Goal: Information Seeking & Learning: Learn about a topic

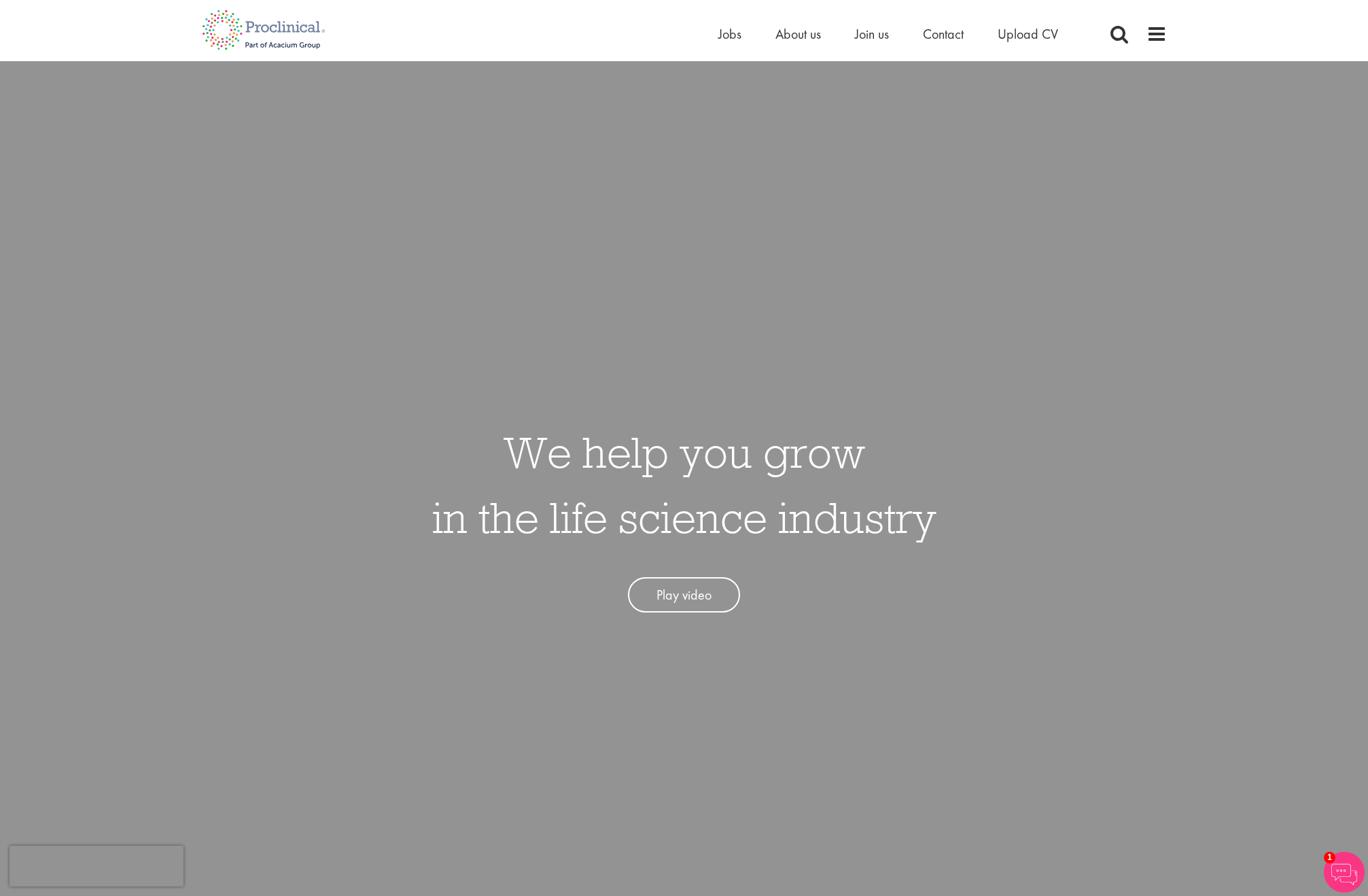
click at [809, 19] on div "Home Jobs About us Join us Contact Upload CV" at bounding box center [679, 25] width 975 height 51
click at [806, 37] on span "About us" at bounding box center [798, 34] width 46 height 18
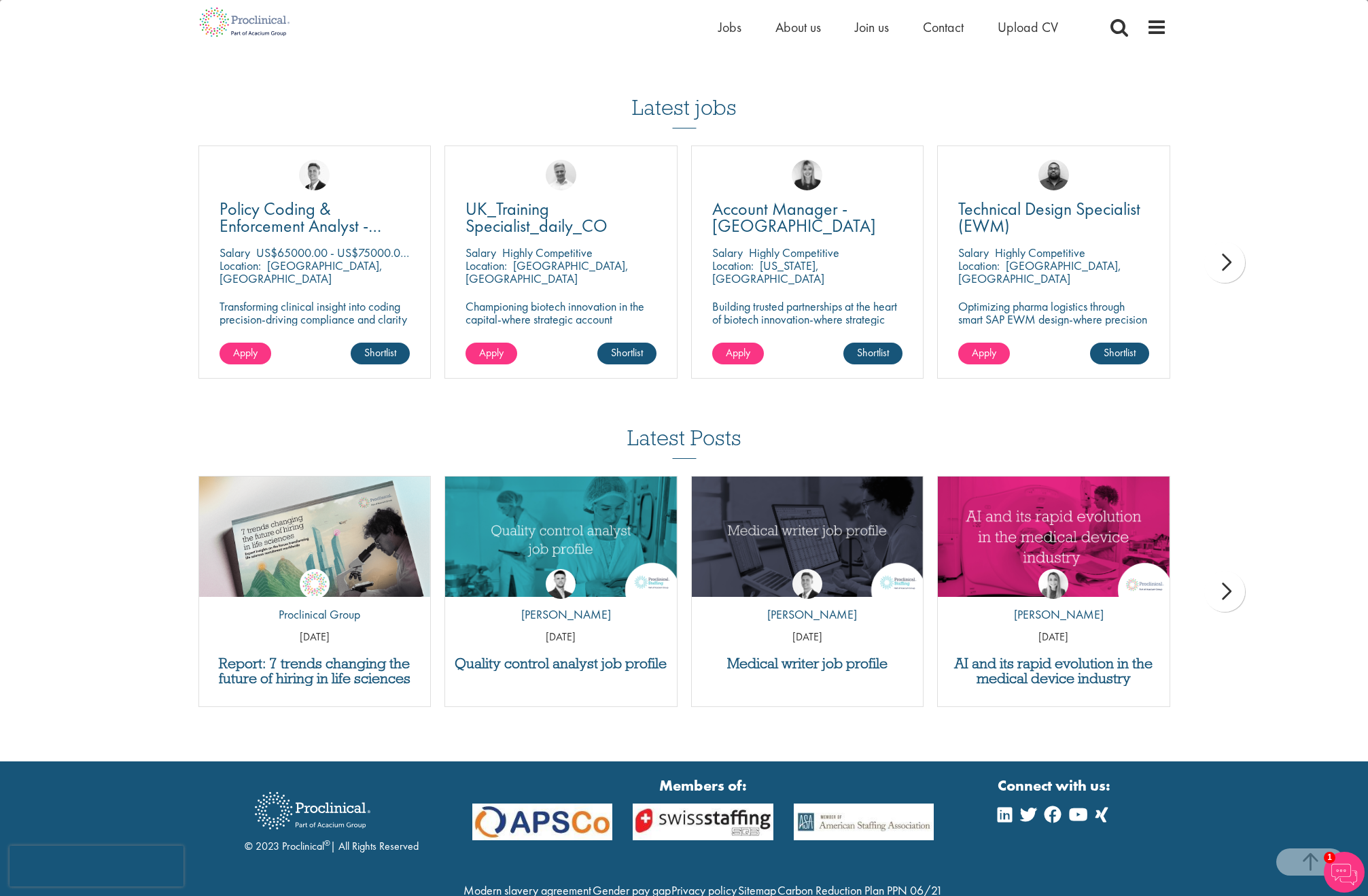
scroll to position [2307, 0]
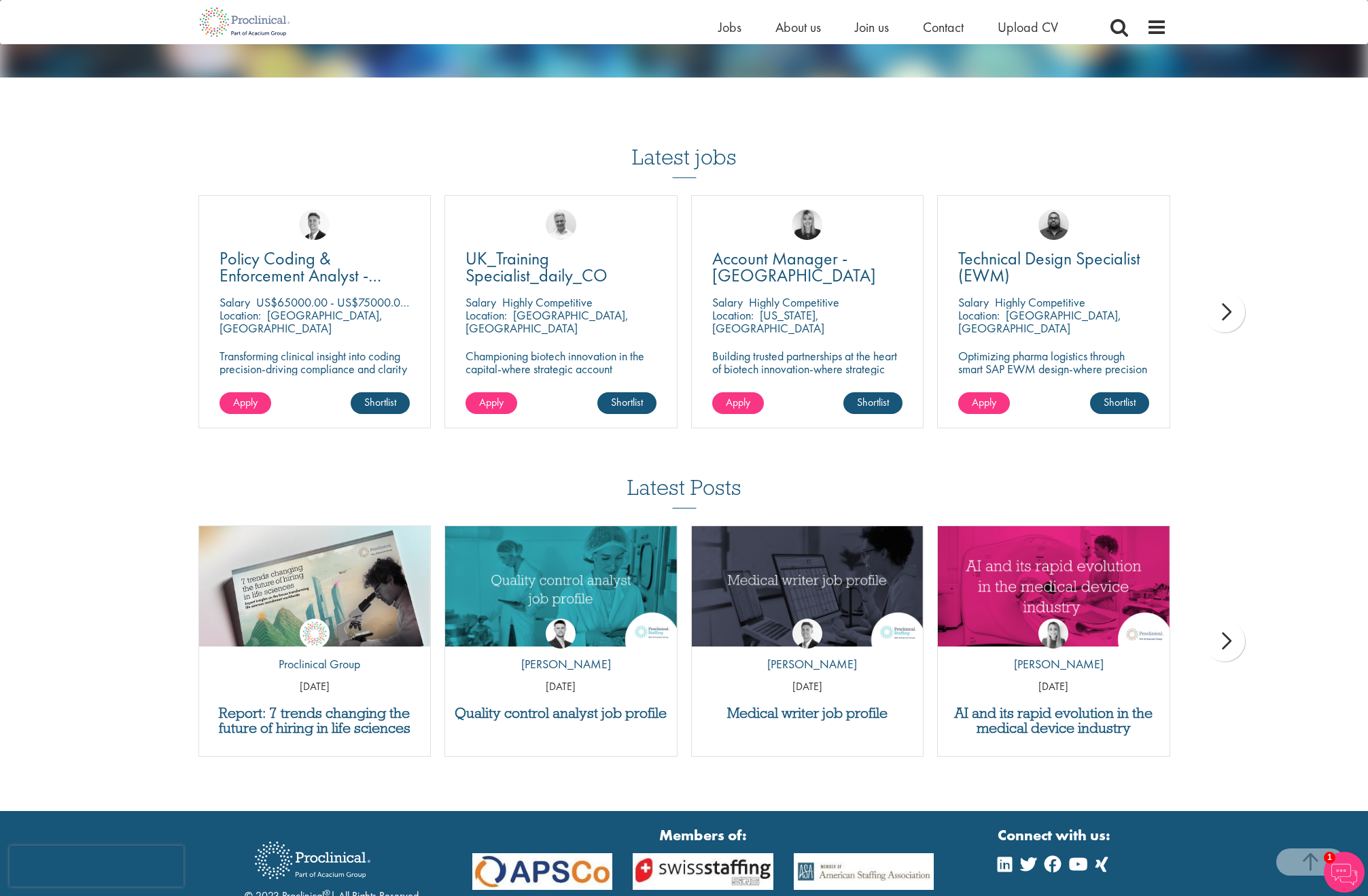
click at [1213, 320] on div "next" at bounding box center [1224, 312] width 41 height 41
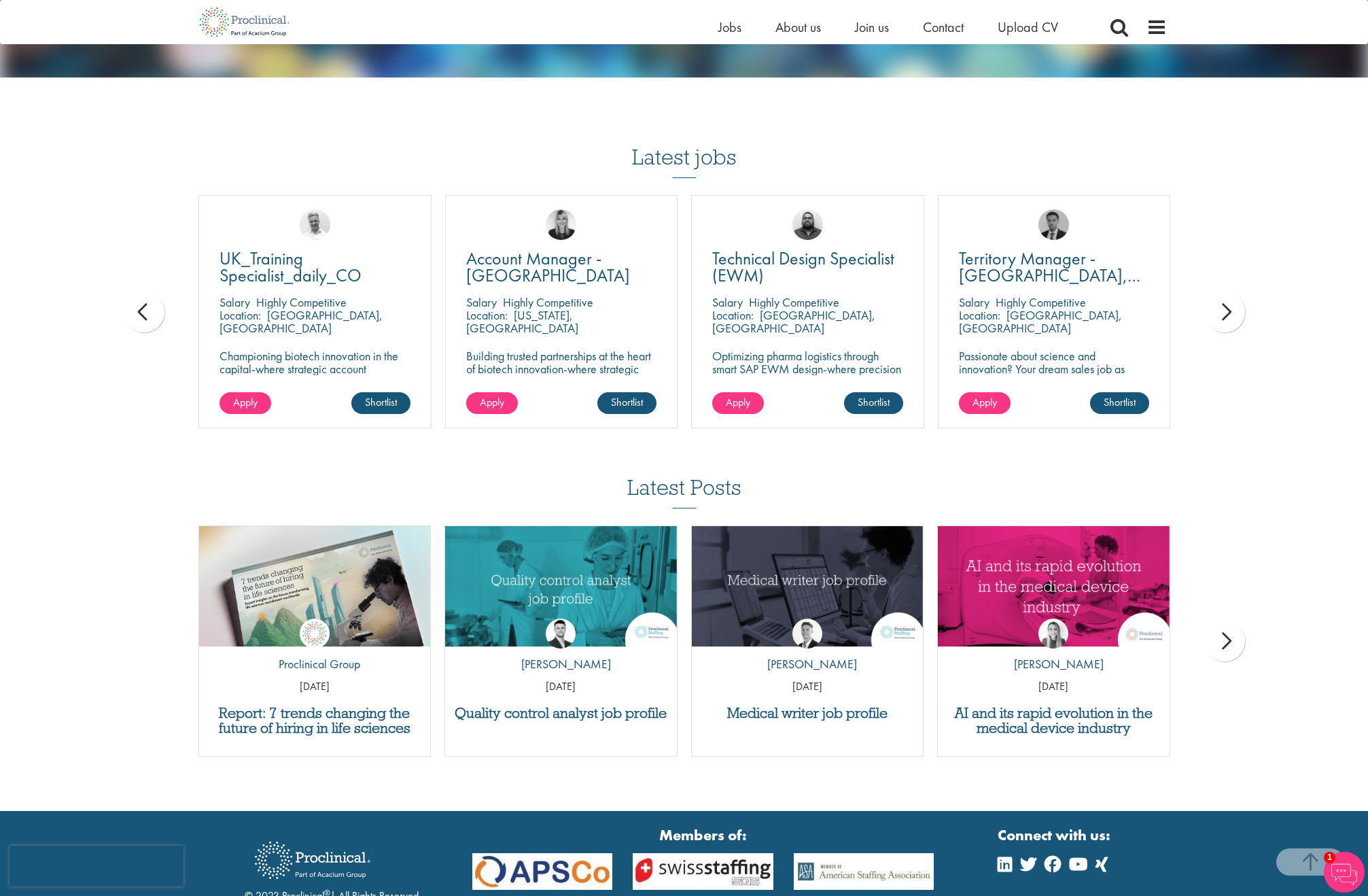
click at [1213, 320] on div "next" at bounding box center [1224, 312] width 41 height 41
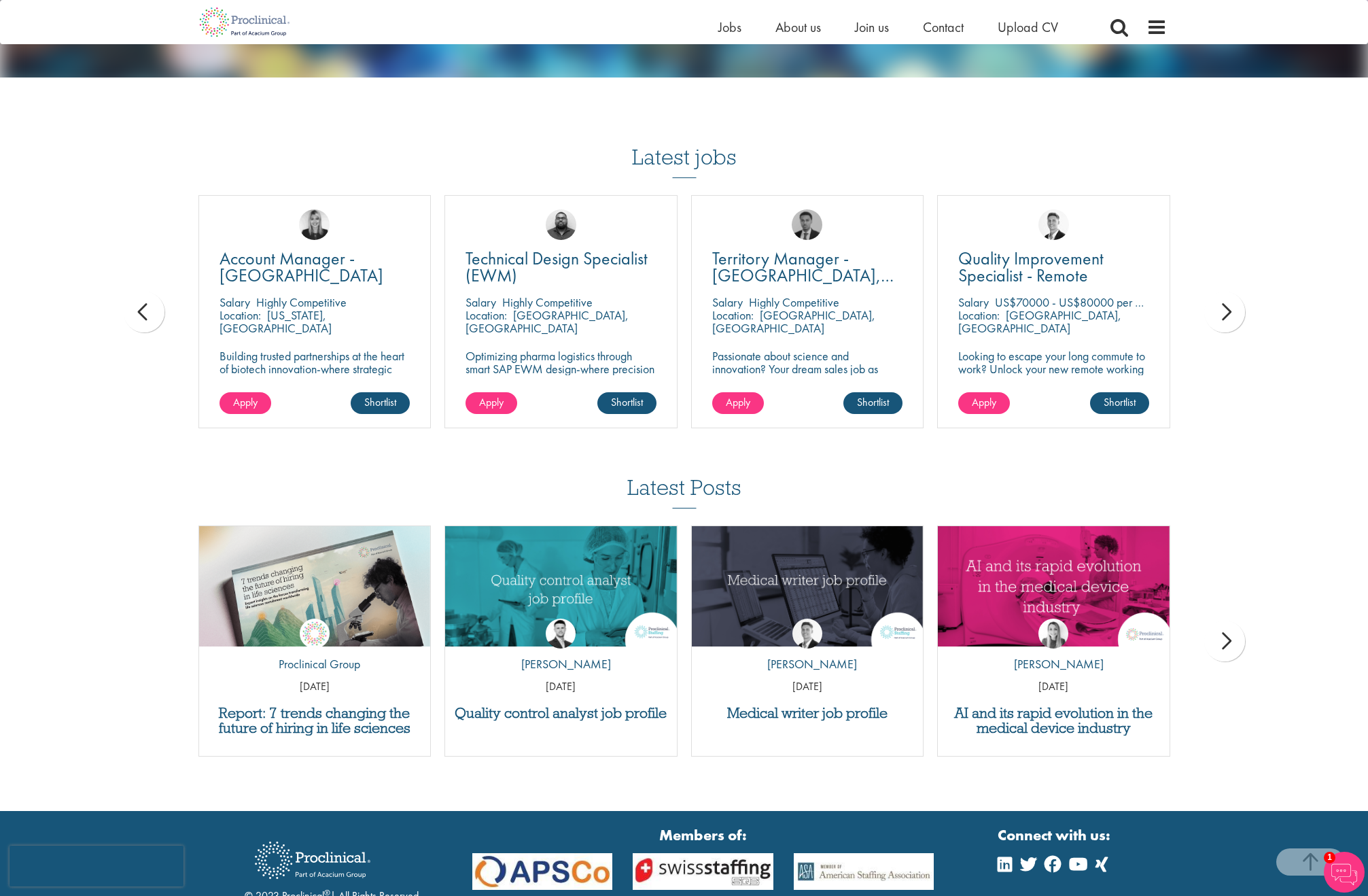
click at [1213, 320] on div "next" at bounding box center [1224, 312] width 41 height 41
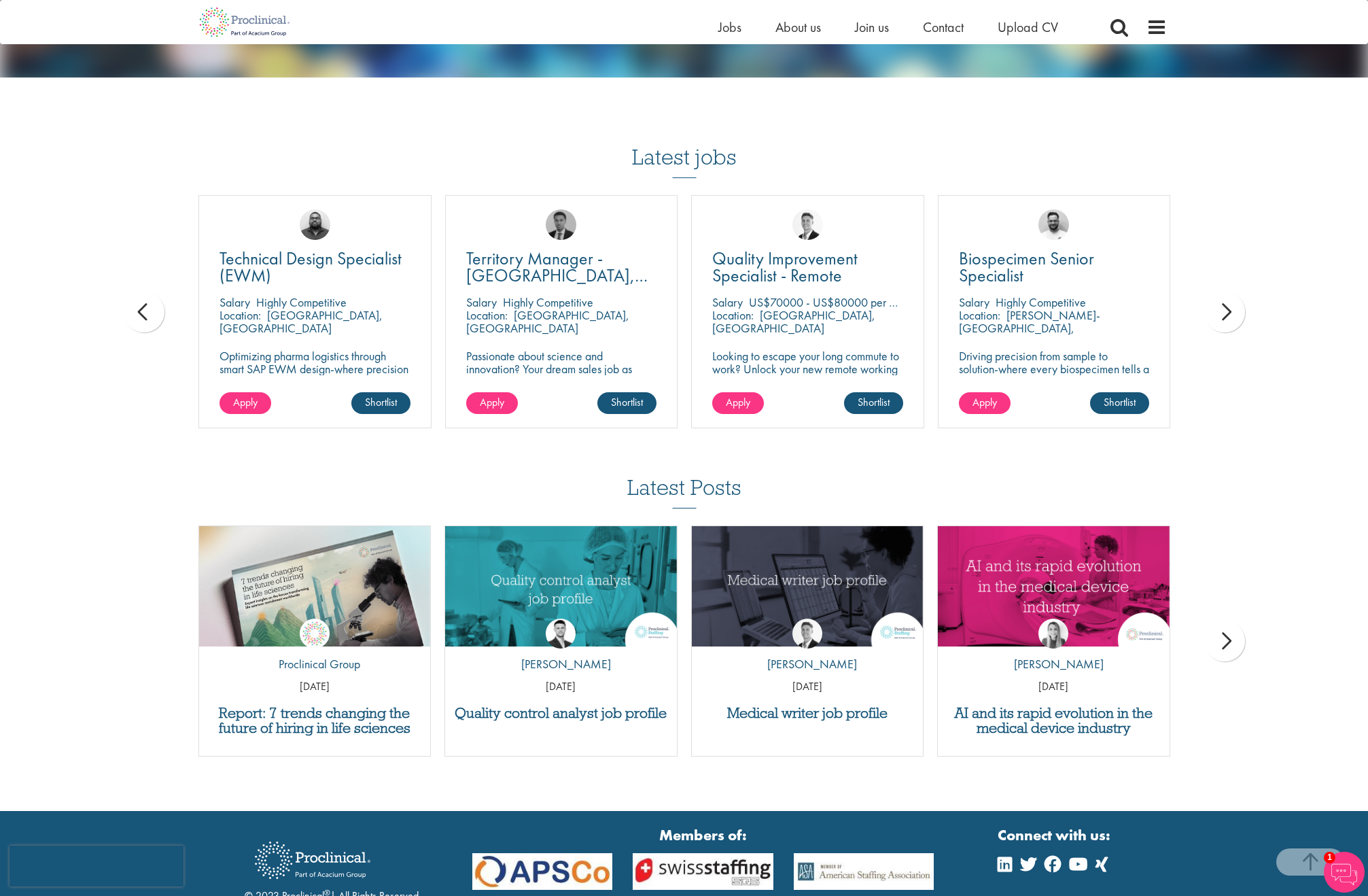
click at [1213, 320] on div "next" at bounding box center [1224, 312] width 41 height 41
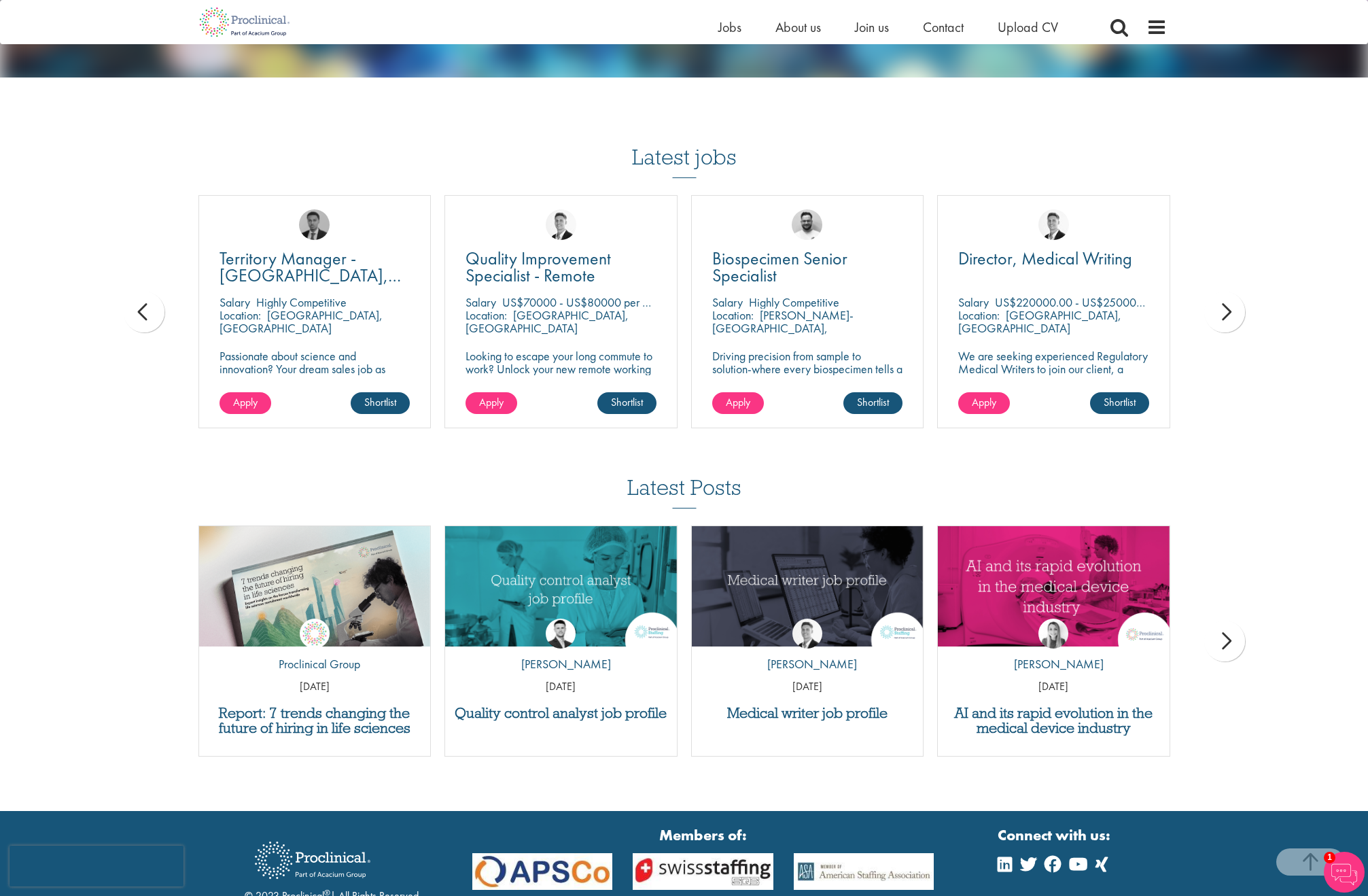
click at [1213, 320] on div "next" at bounding box center [1224, 312] width 41 height 41
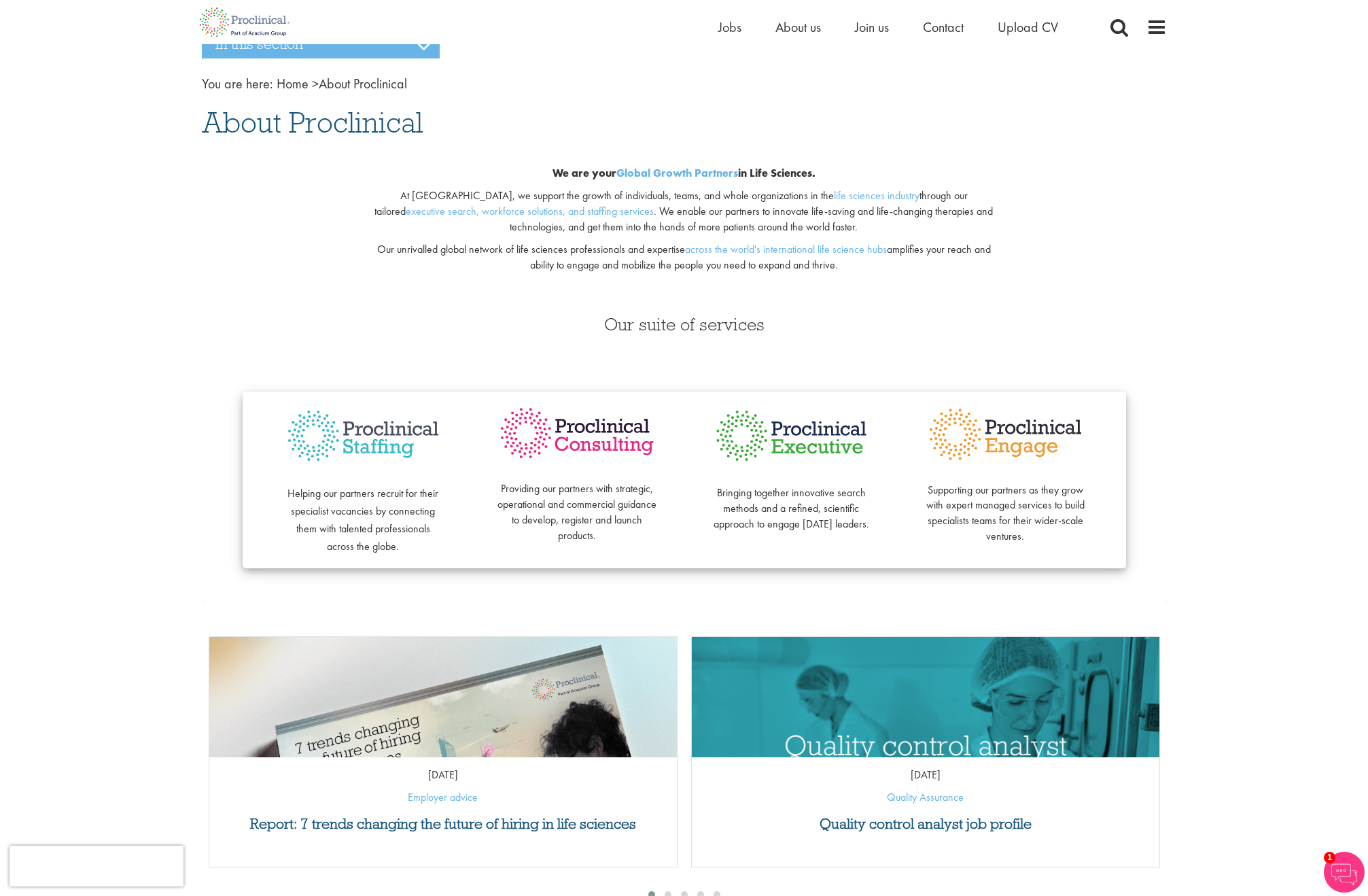
scroll to position [0, 0]
